Goal: Check status: Check status

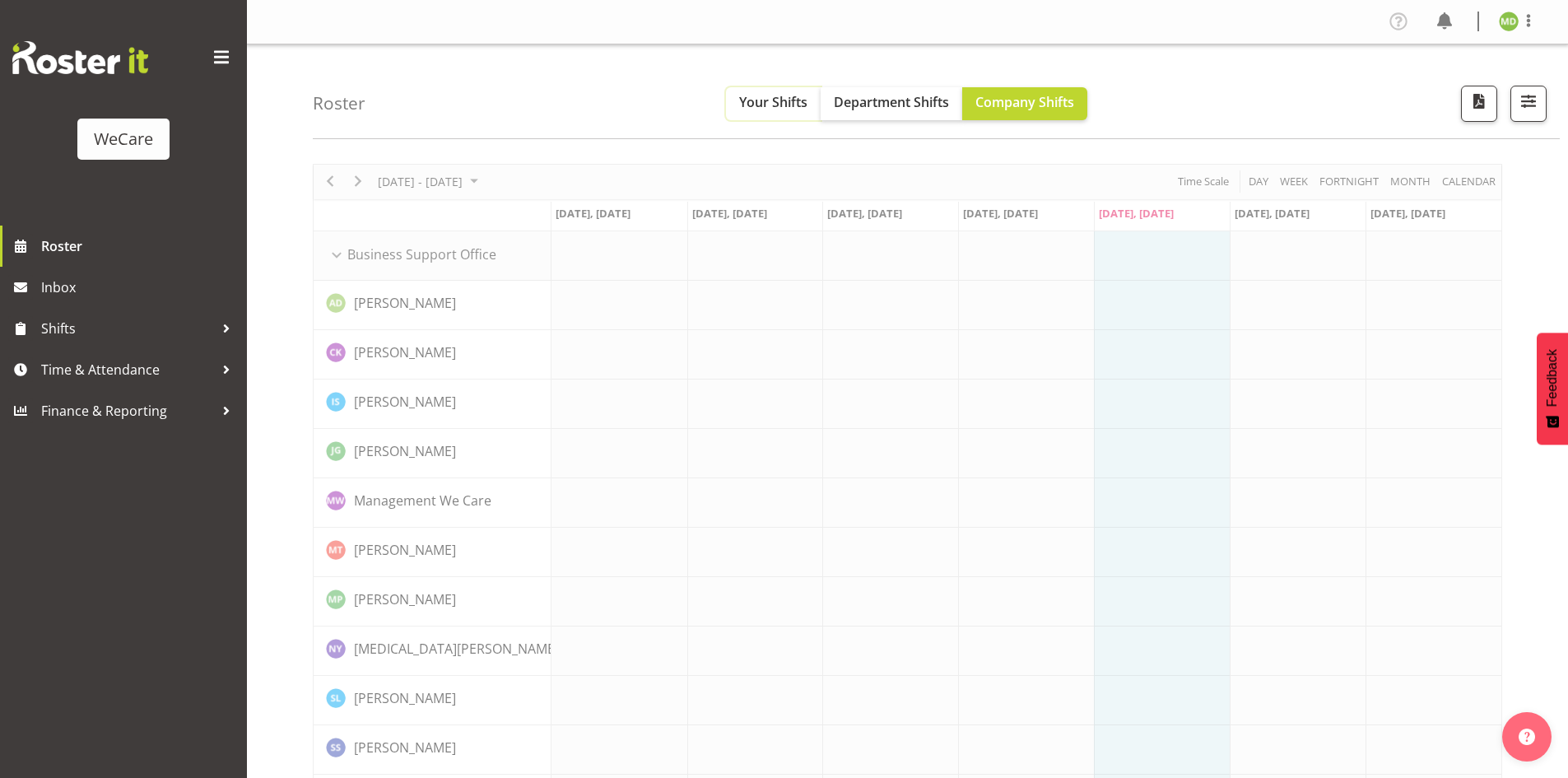
click at [779, 110] on span "Your Shifts" at bounding box center [773, 102] width 69 height 18
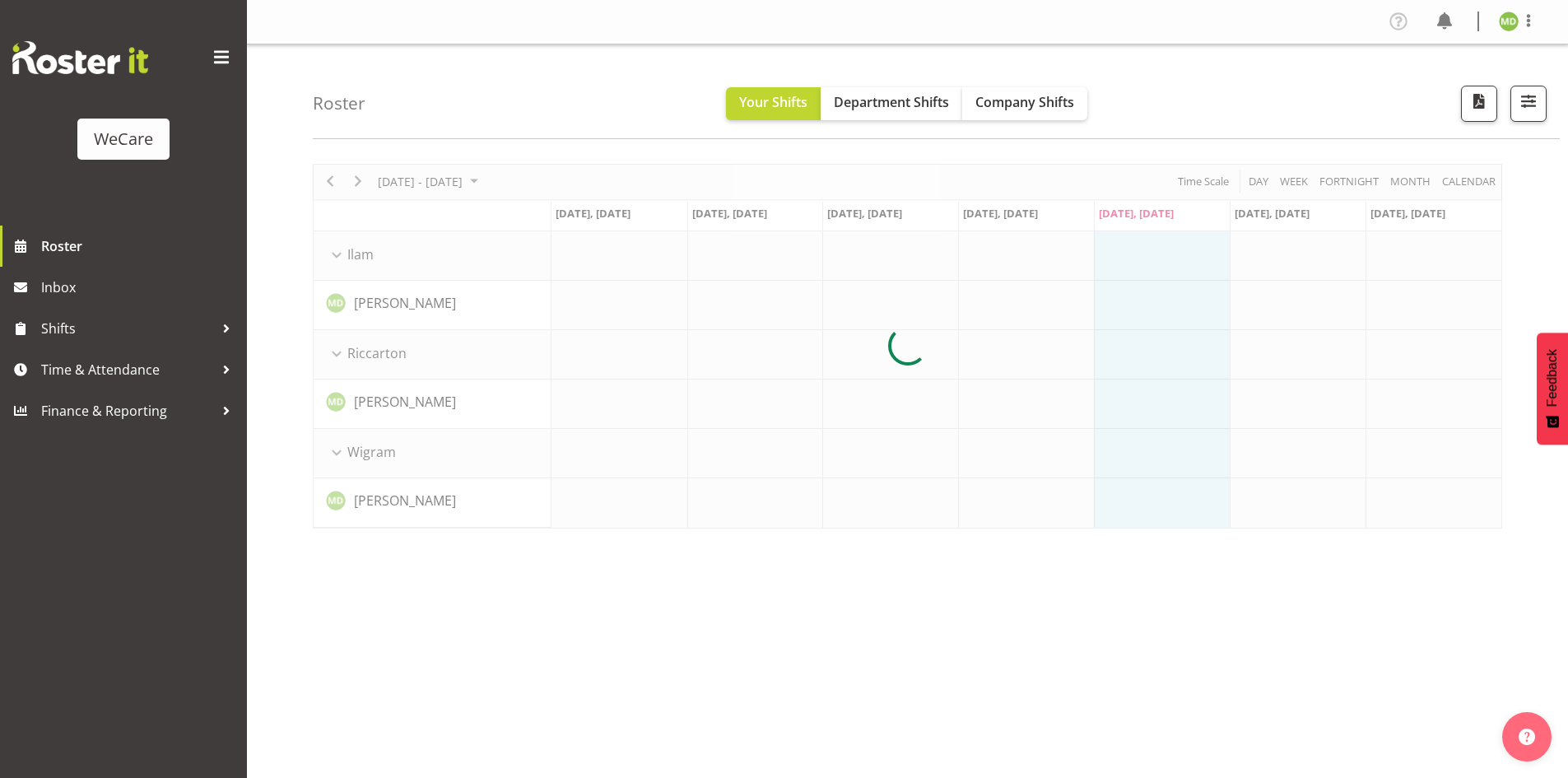
click at [1037, 120] on div "Roster Your Shifts Department Shifts Company Shifts All Locations Clear Busines…" at bounding box center [937, 92] width 1247 height 95
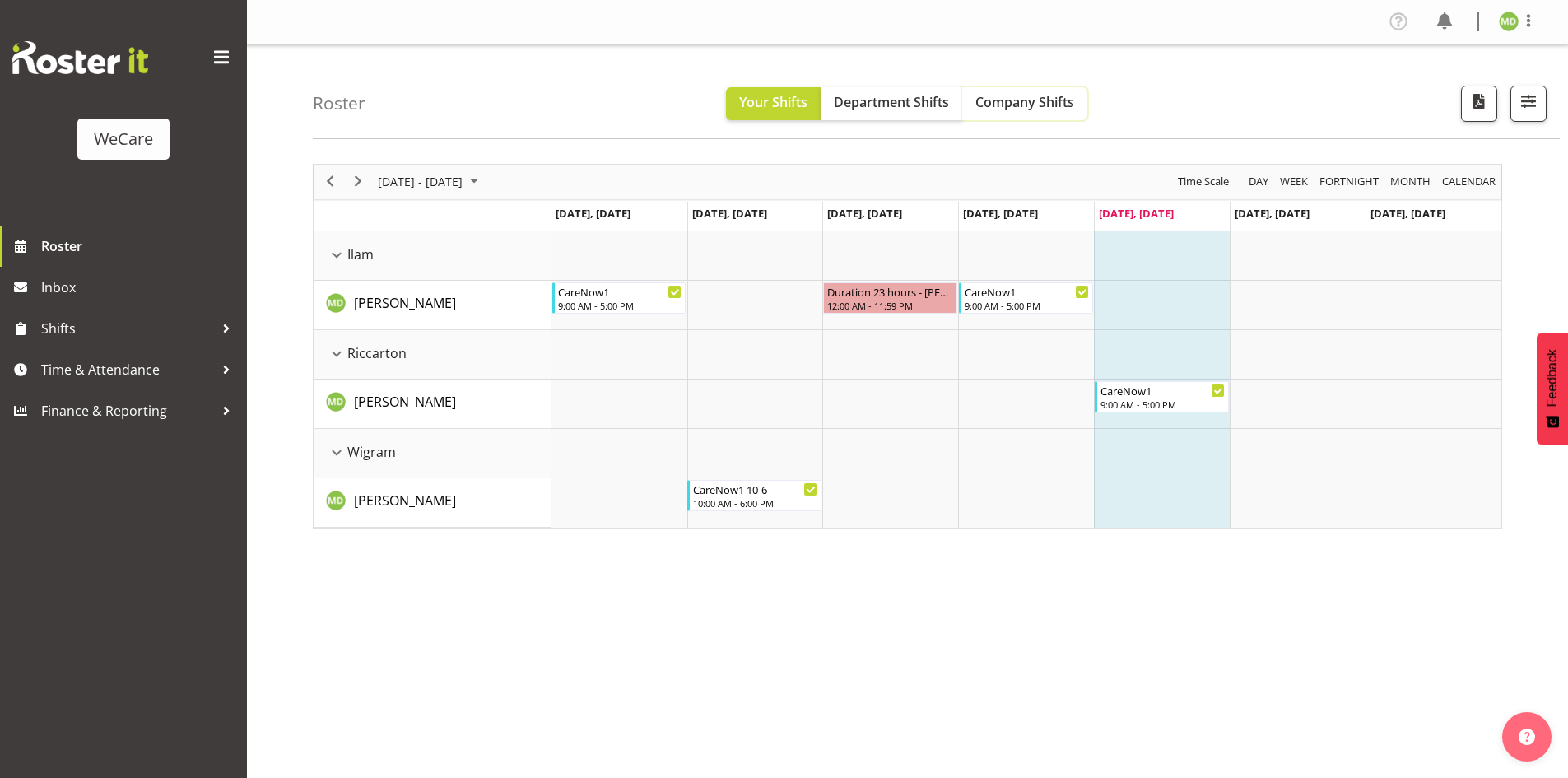
click at [1036, 112] on button "Company Shifts" at bounding box center [1025, 103] width 125 height 33
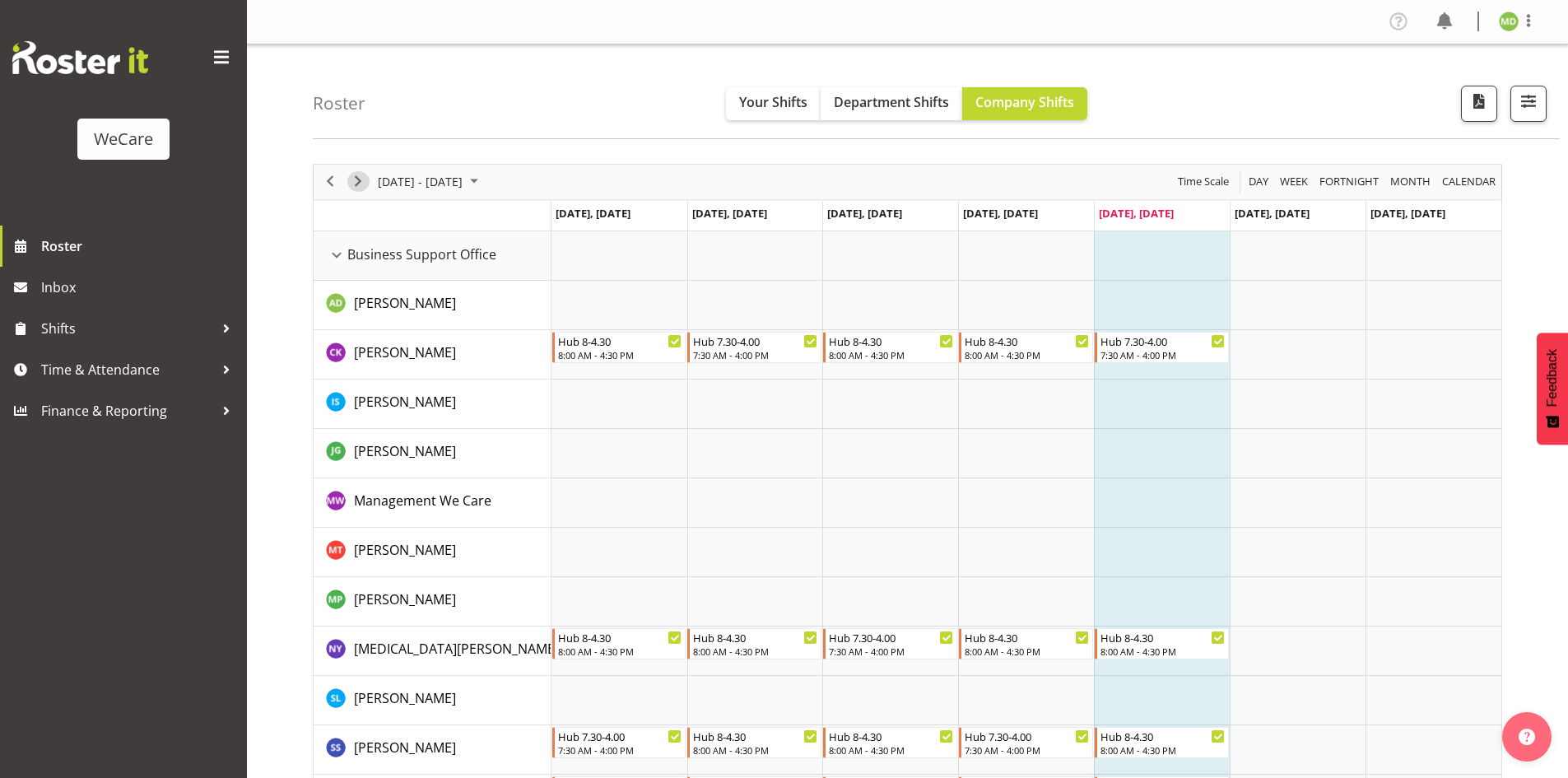
click at [357, 185] on span "Next" at bounding box center [357, 181] width 19 height 20
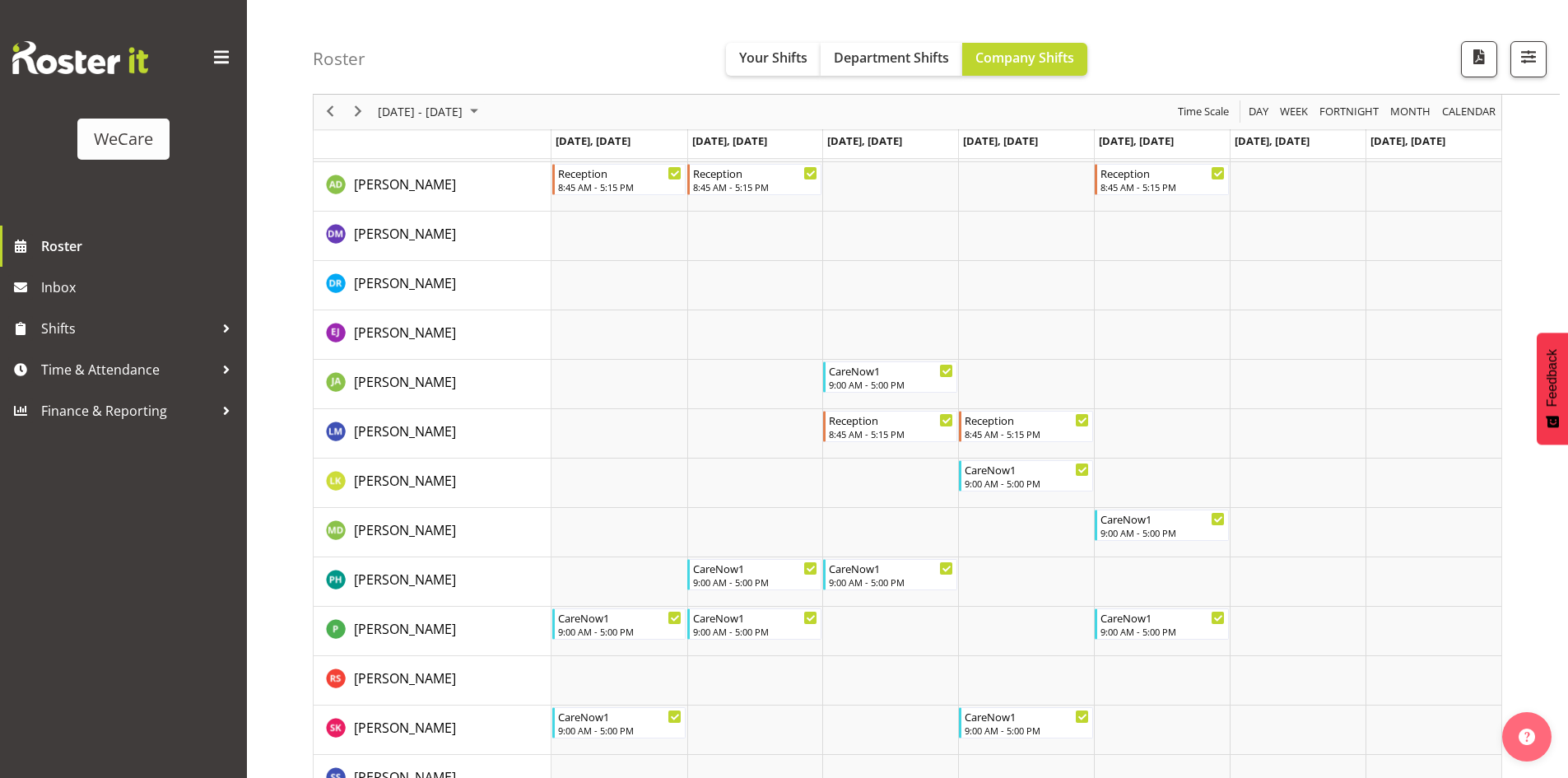
scroll to position [3623, 0]
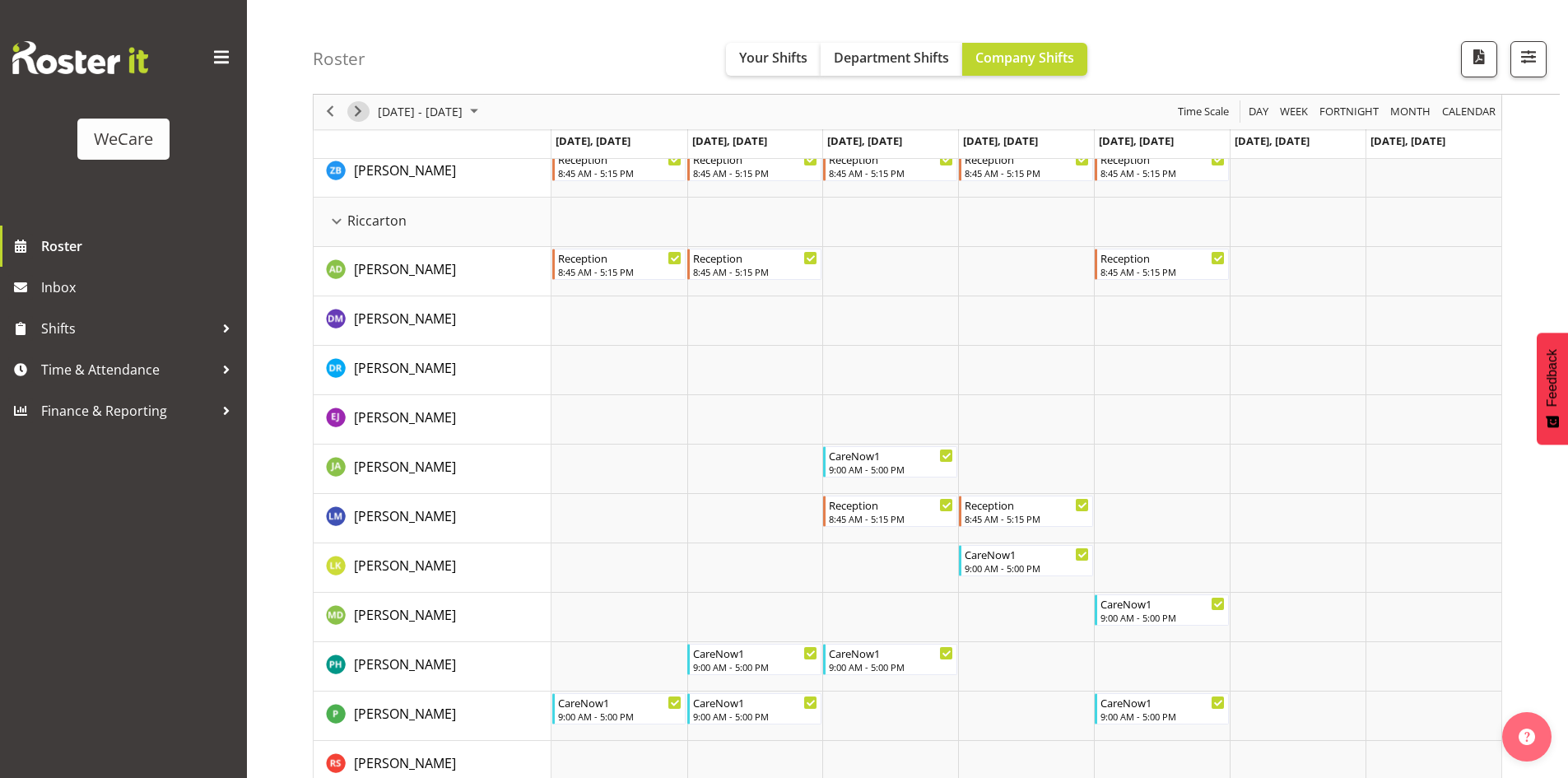
click at [358, 119] on span "Next" at bounding box center [357, 113] width 19 height 20
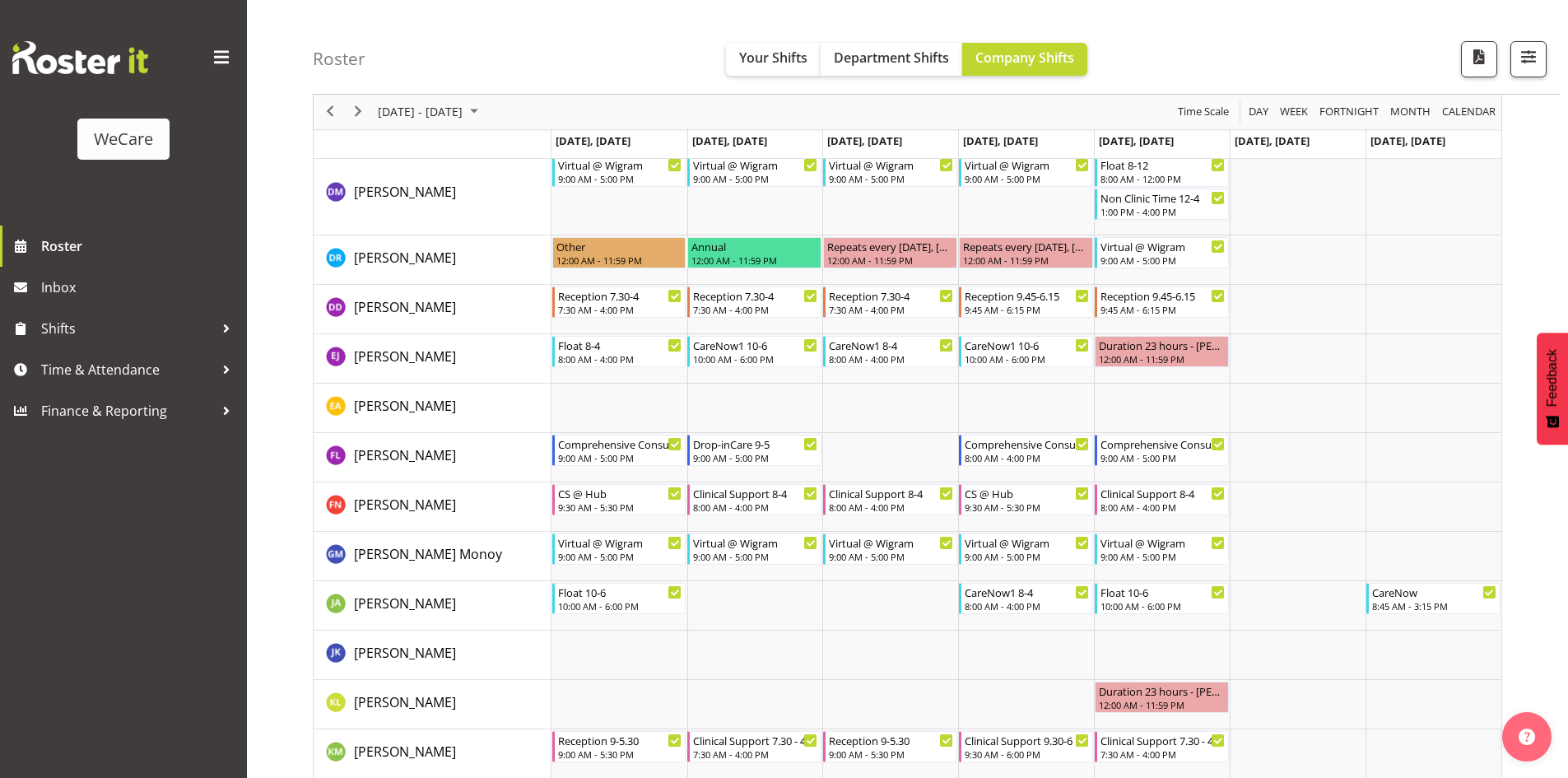
scroll to position [5023, 0]
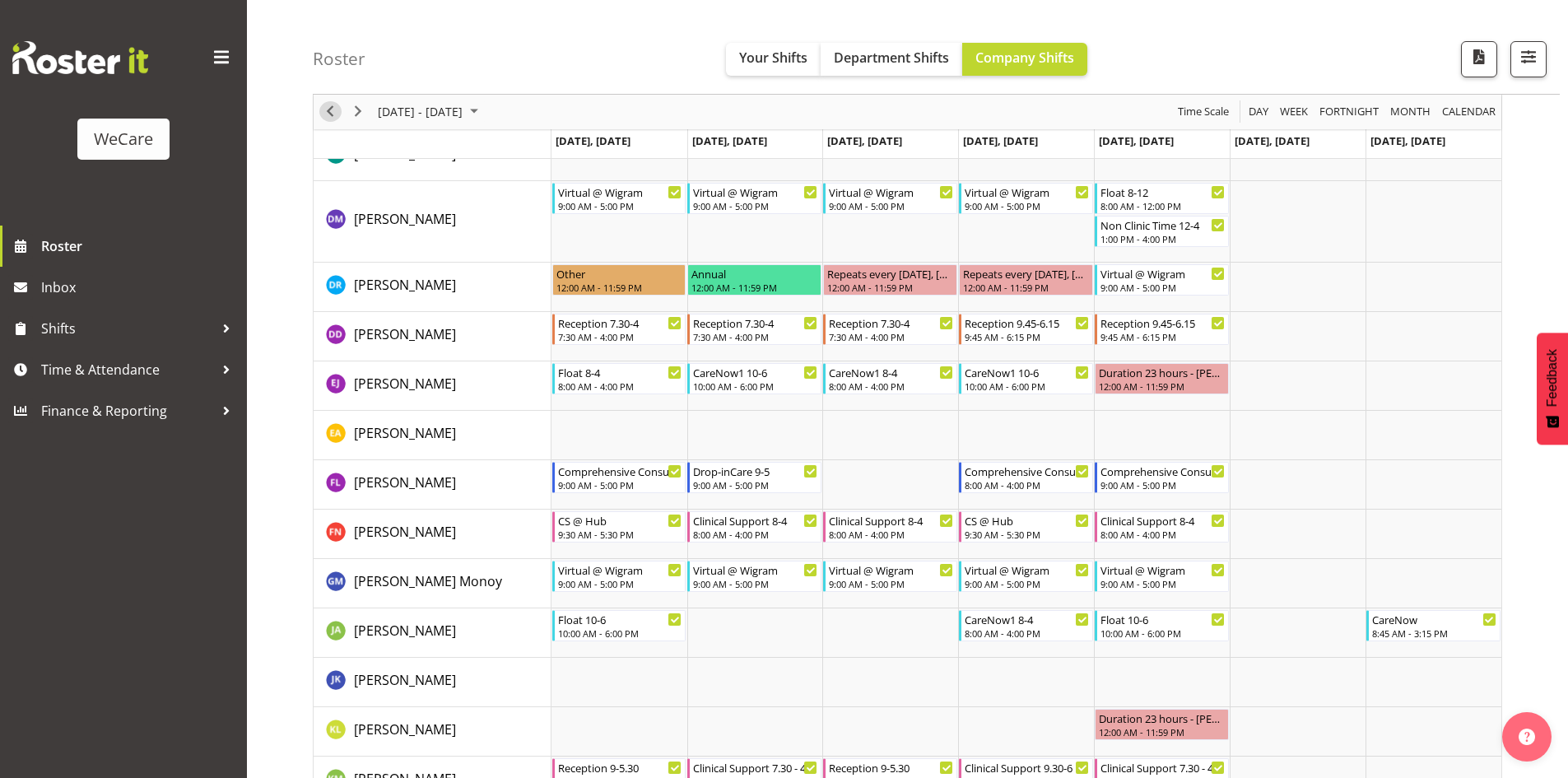
click at [327, 113] on span "Previous" at bounding box center [329, 113] width 19 height 20
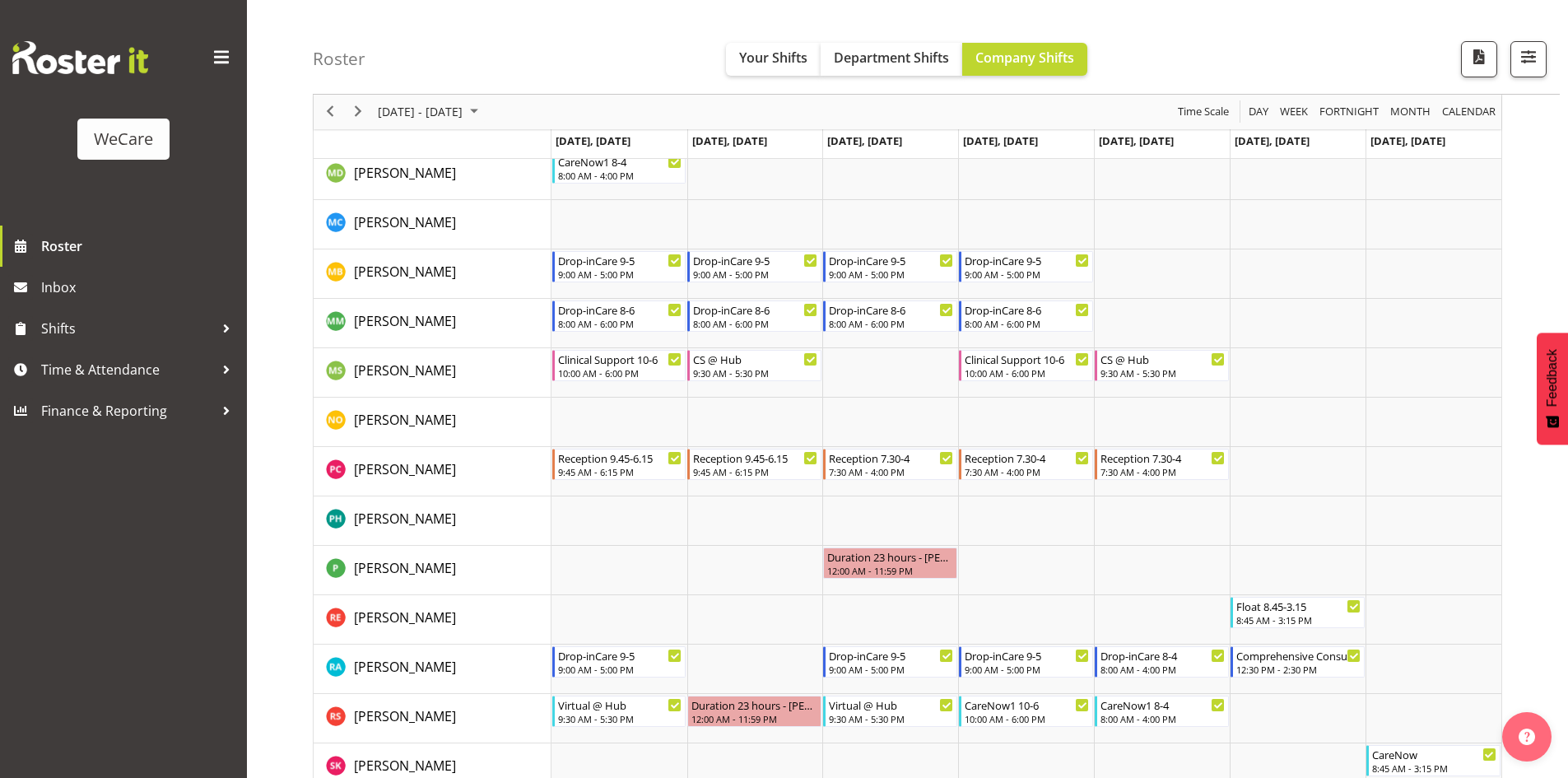
scroll to position [5879, 0]
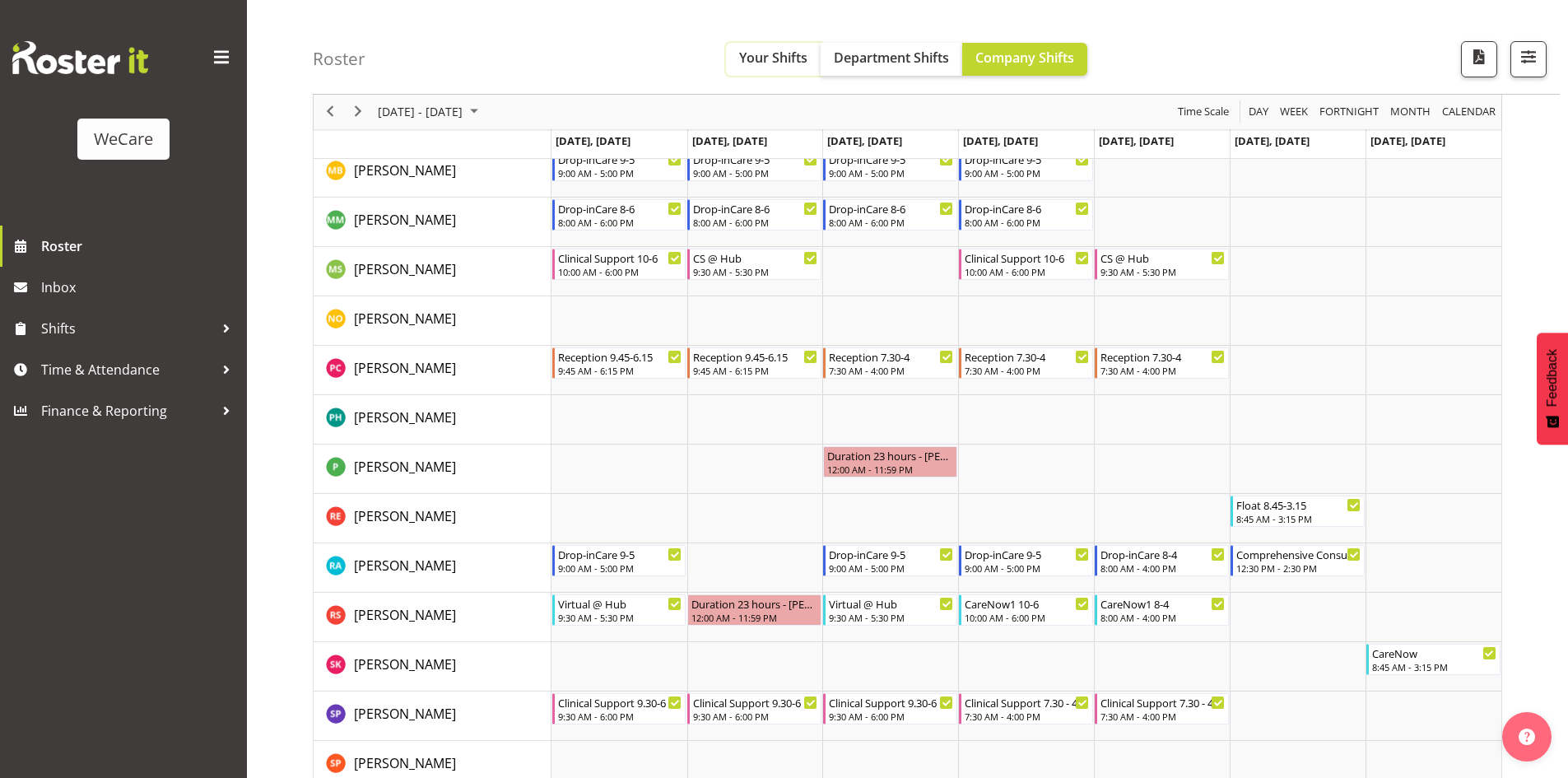
click at [768, 45] on button "Your Shifts" at bounding box center [773, 59] width 95 height 33
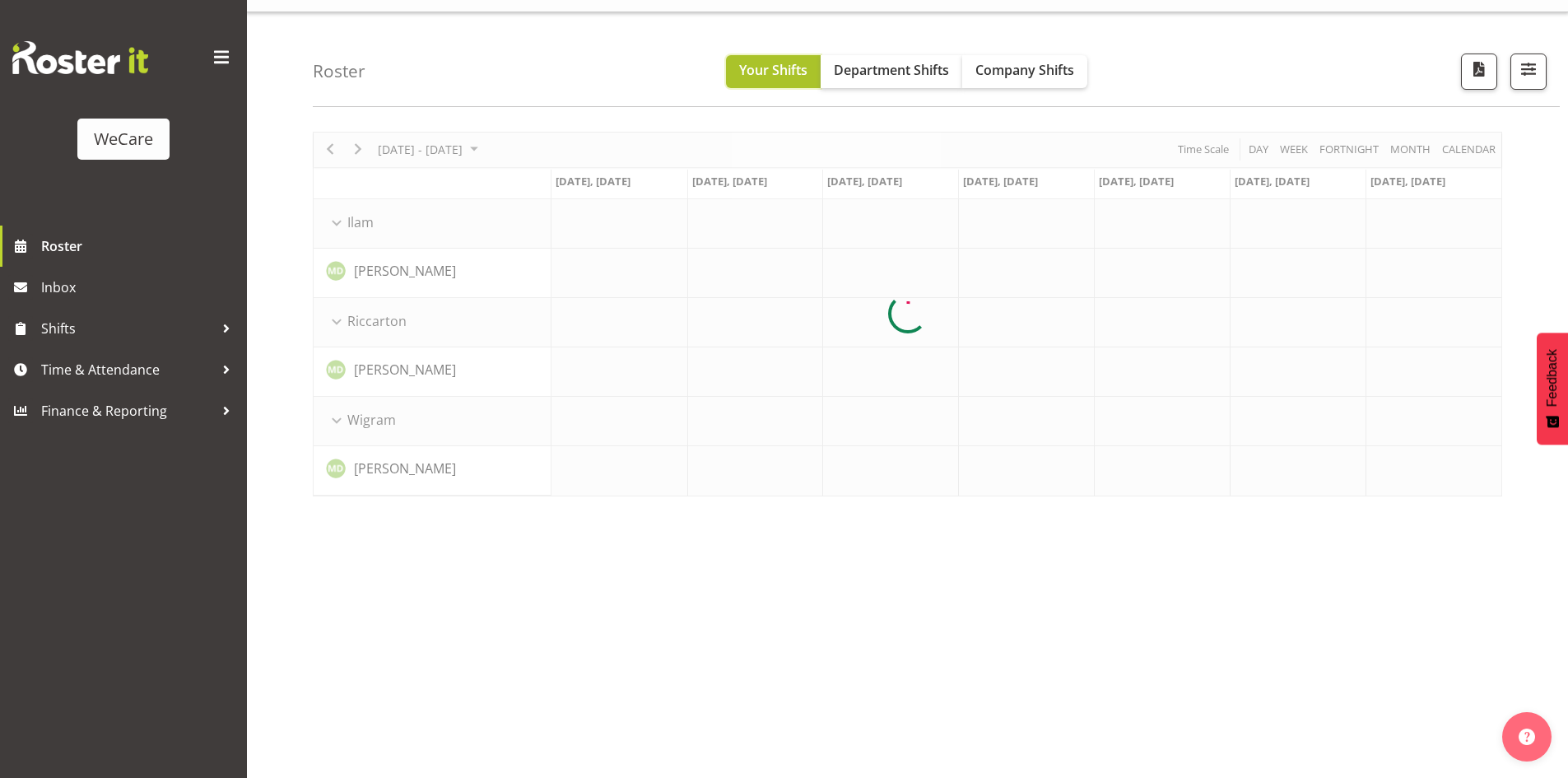
scroll to position [32, 0]
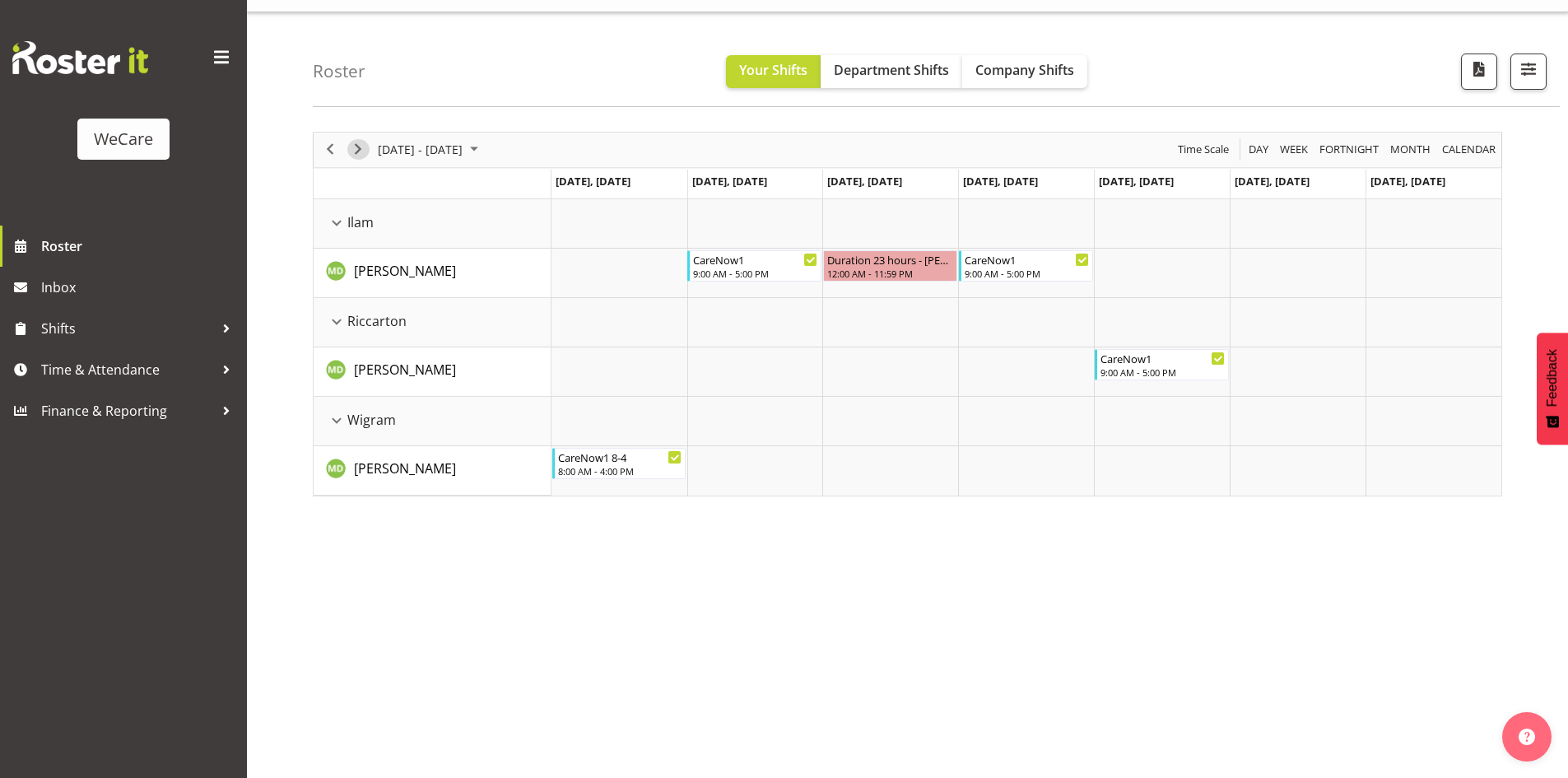
click at [353, 155] on span "Next" at bounding box center [357, 149] width 19 height 20
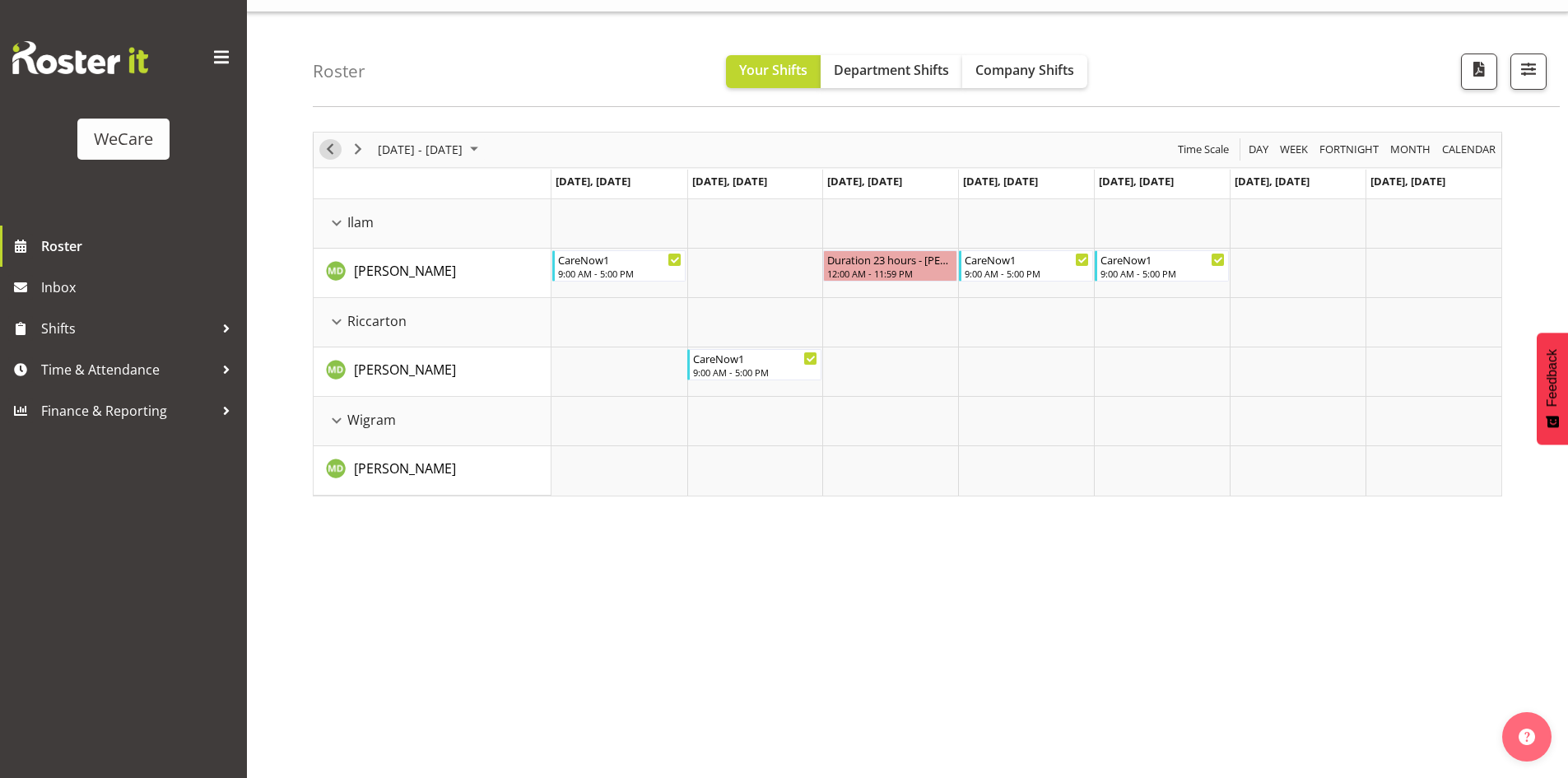
click at [333, 157] on span "Previous" at bounding box center [329, 149] width 19 height 20
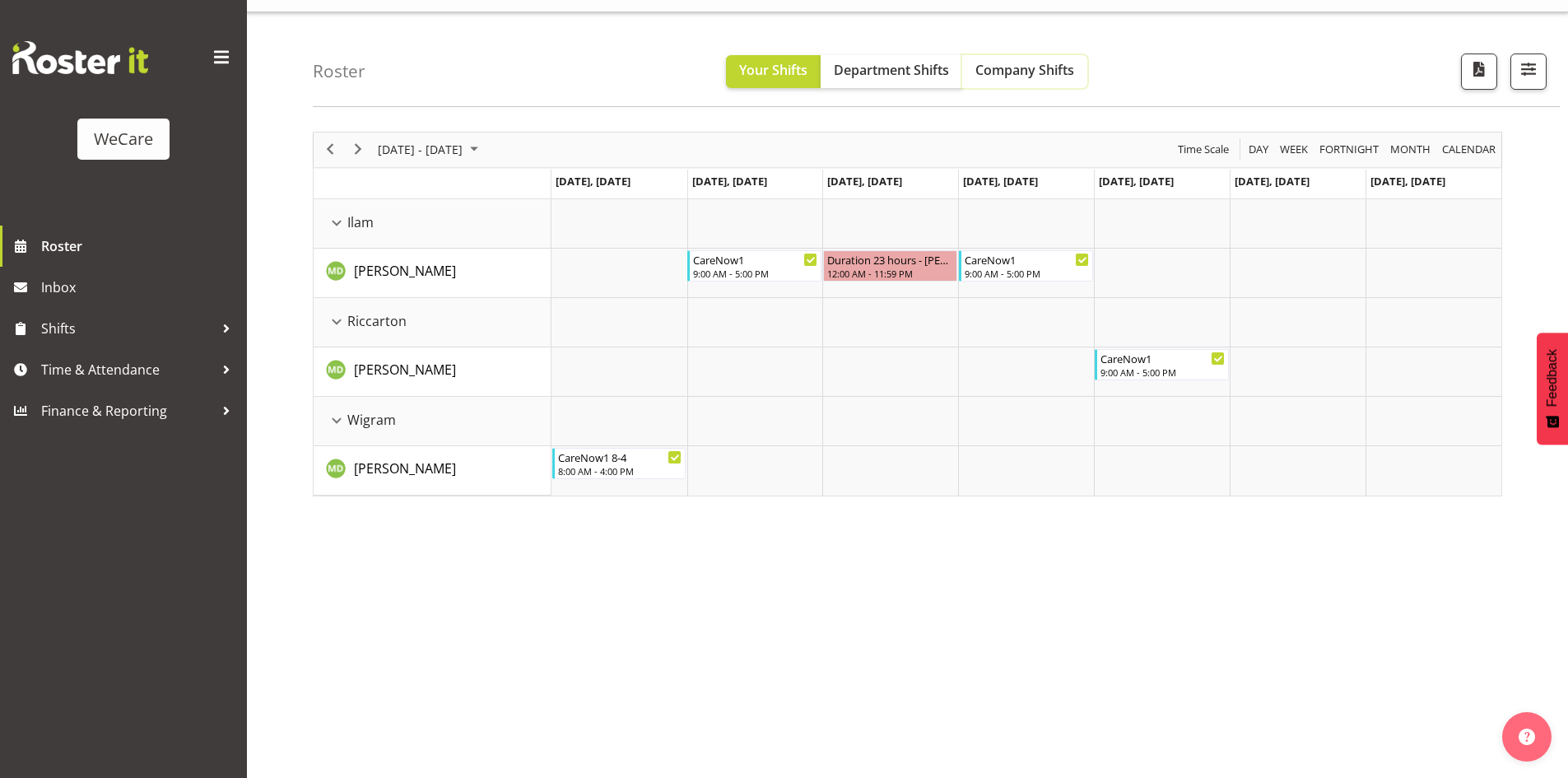
click at [1032, 74] on span "Company Shifts" at bounding box center [1025, 69] width 99 height 18
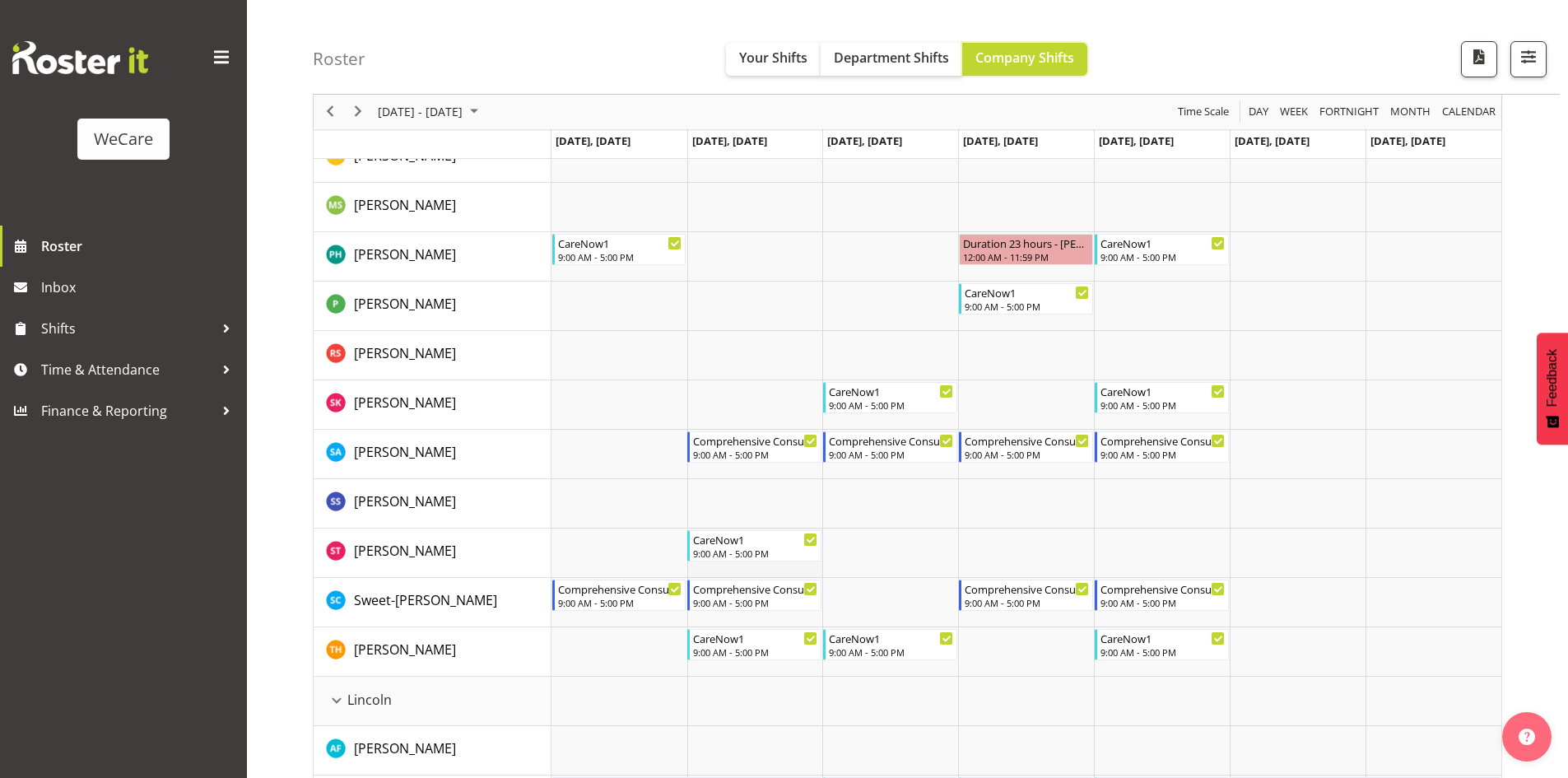
scroll to position [2502, 0]
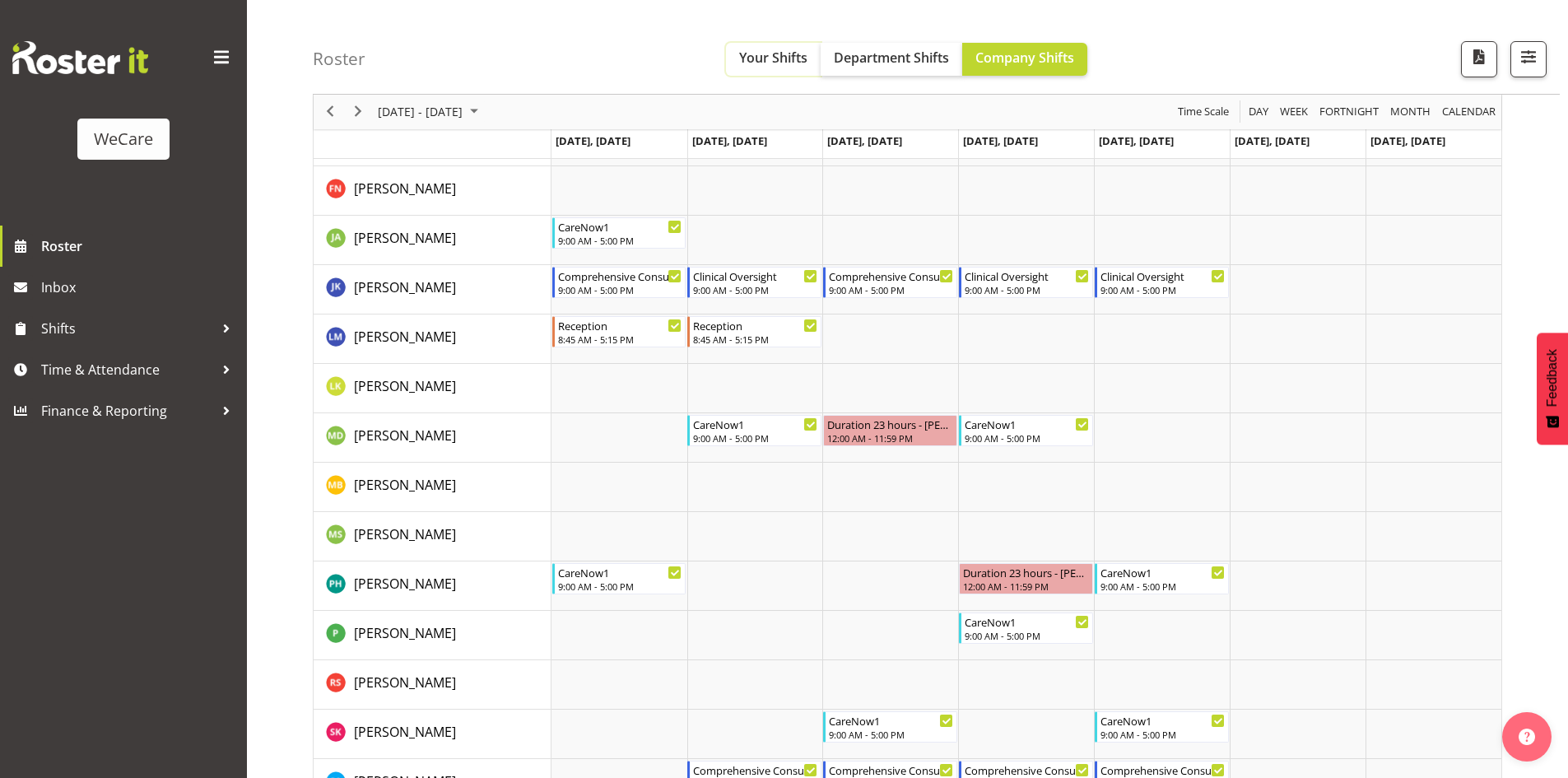
click at [774, 52] on span "Your Shifts" at bounding box center [773, 57] width 69 height 18
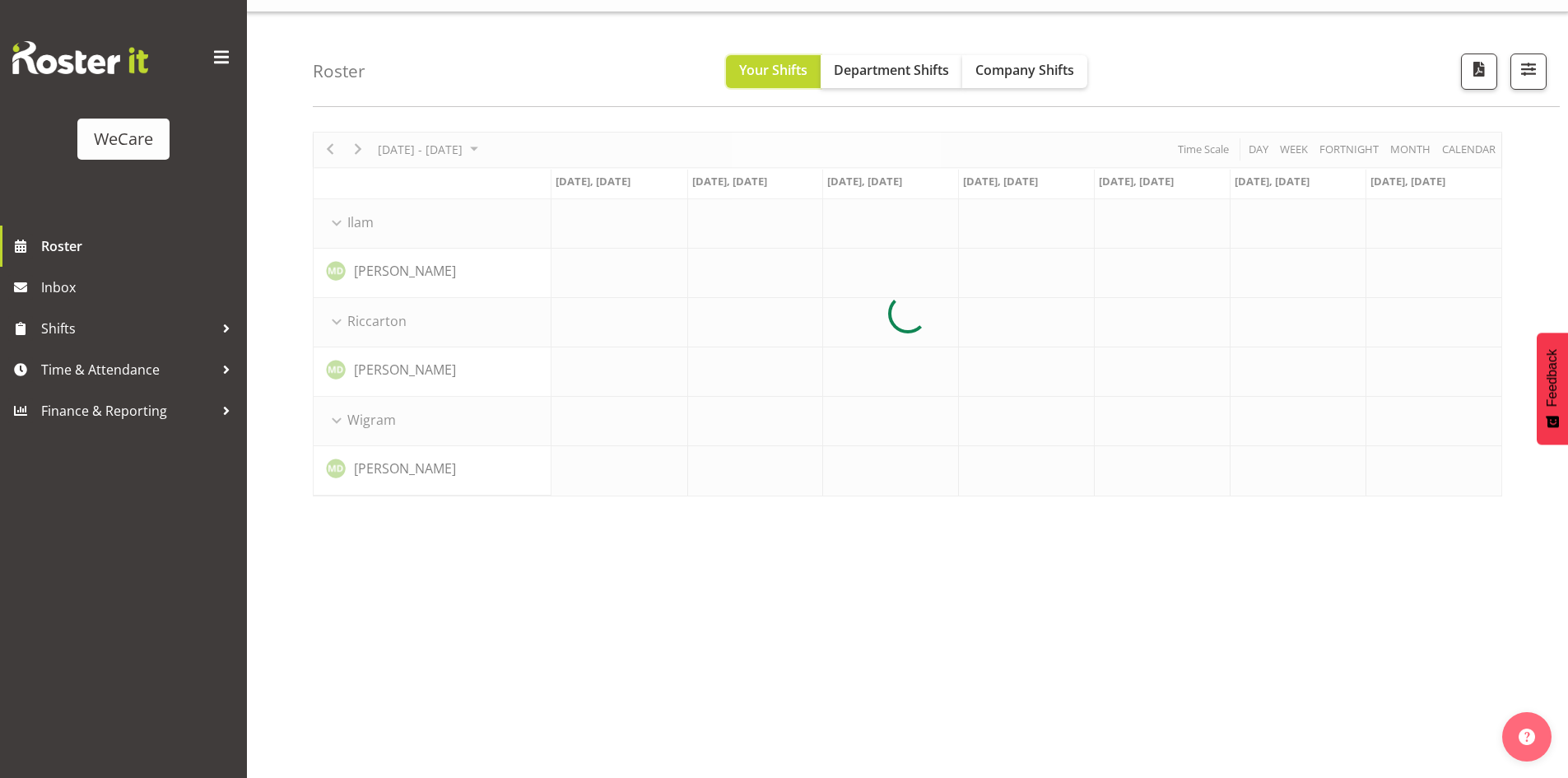
scroll to position [32, 0]
